Goal: Task Accomplishment & Management: Manage account settings

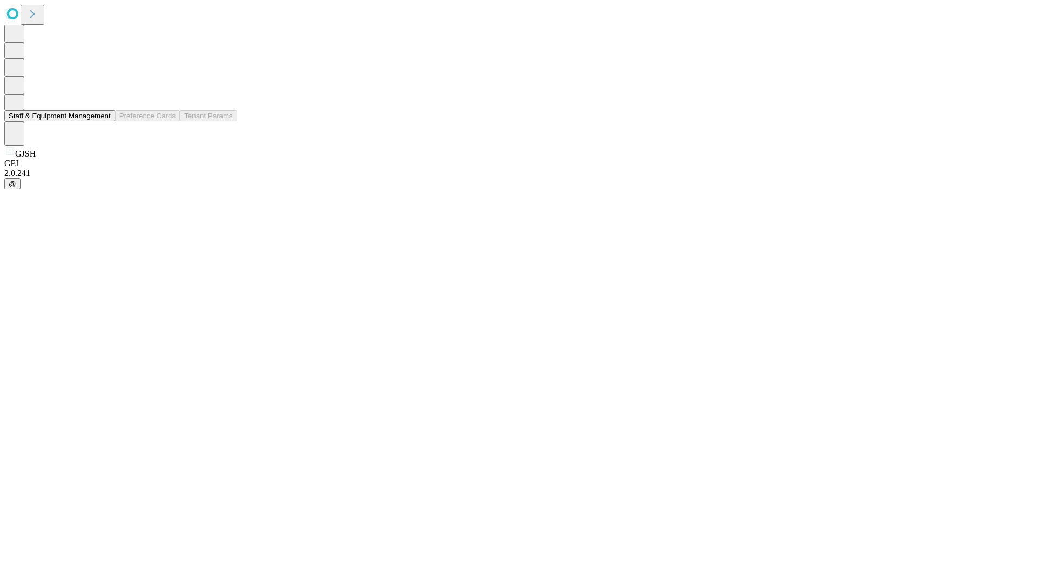
click at [103, 122] on button "Staff & Equipment Management" at bounding box center [59, 115] width 111 height 11
